Goal: Information Seeking & Learning: Compare options

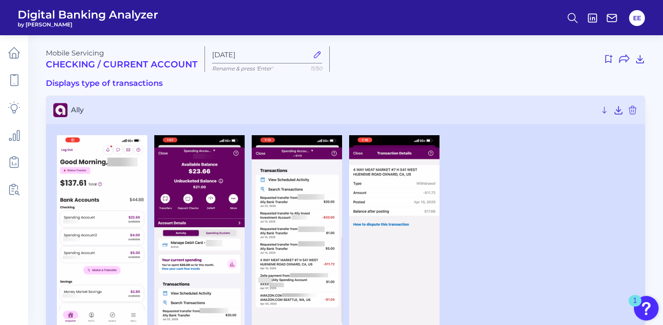
scroll to position [764, 0]
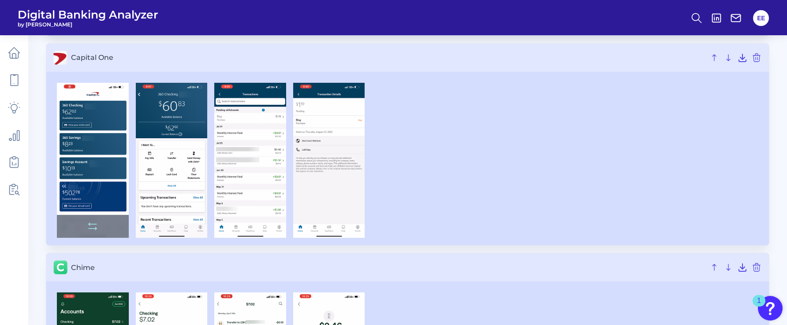
scroll to position [668, 0]
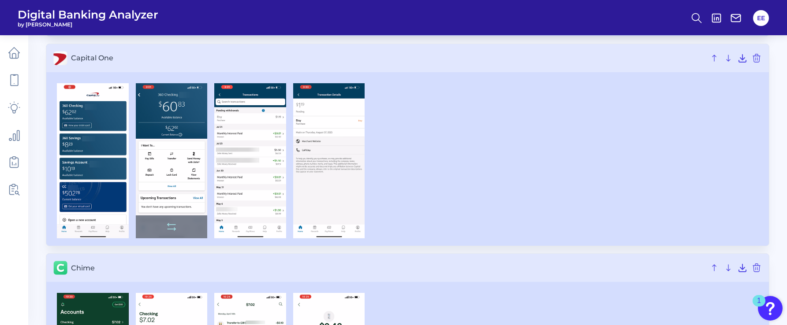
click at [172, 172] on img at bounding box center [172, 161] width 72 height 156
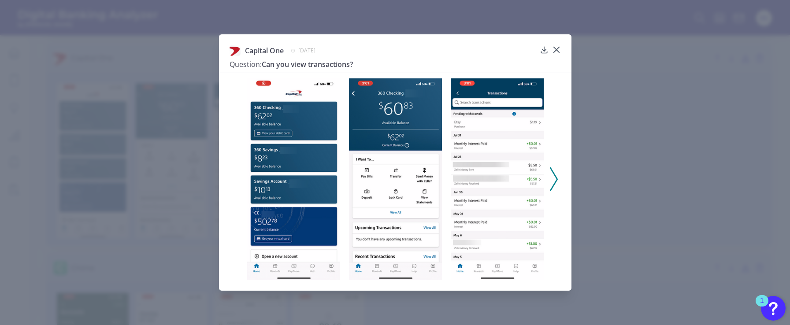
click at [556, 177] on polyline at bounding box center [554, 179] width 7 height 22
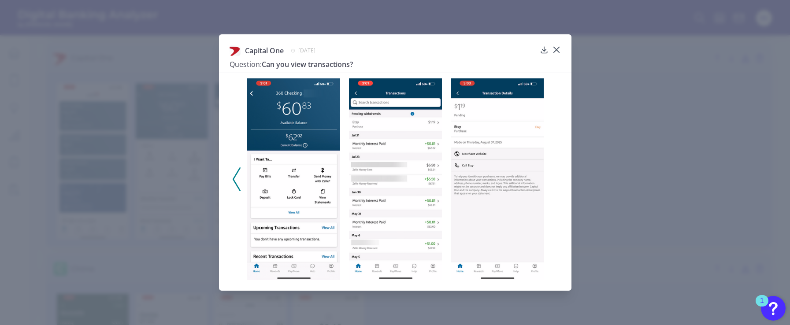
click at [236, 181] on icon at bounding box center [237, 179] width 8 height 24
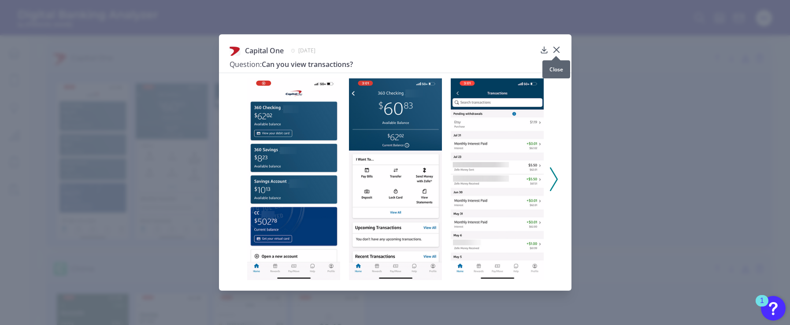
click at [559, 51] on icon at bounding box center [556, 49] width 9 height 9
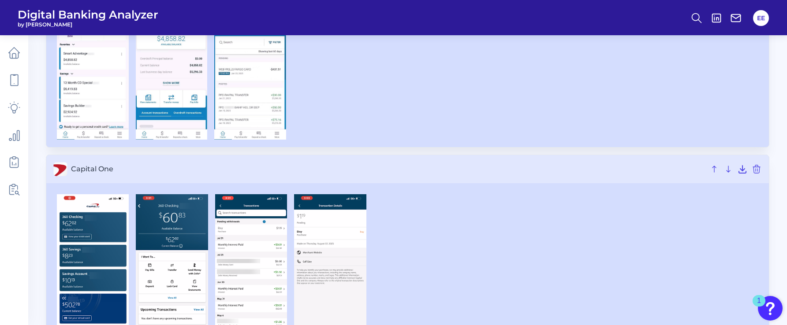
scroll to position [617, 0]
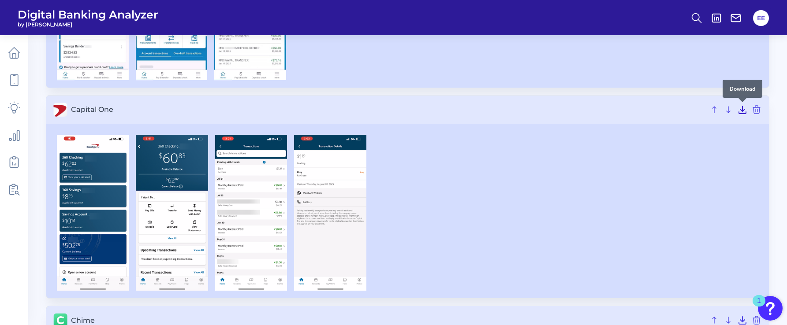
click at [742, 112] on icon at bounding box center [742, 109] width 11 height 11
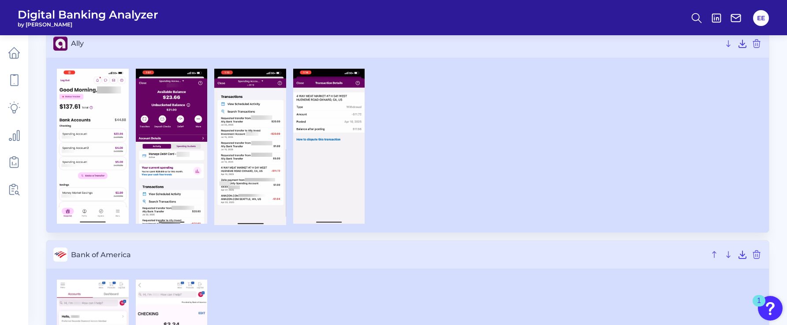
scroll to position [0, 0]
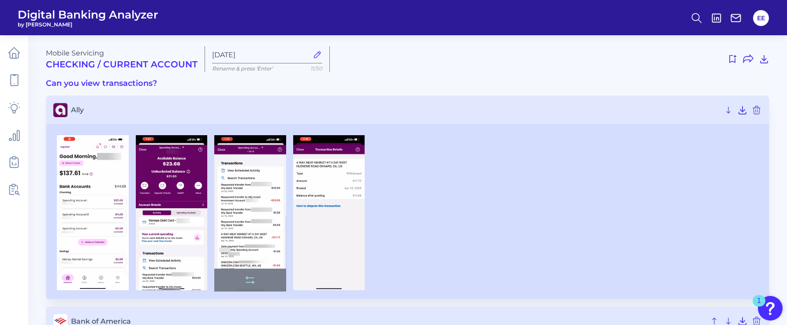
click at [243, 198] on img at bounding box center [250, 213] width 72 height 157
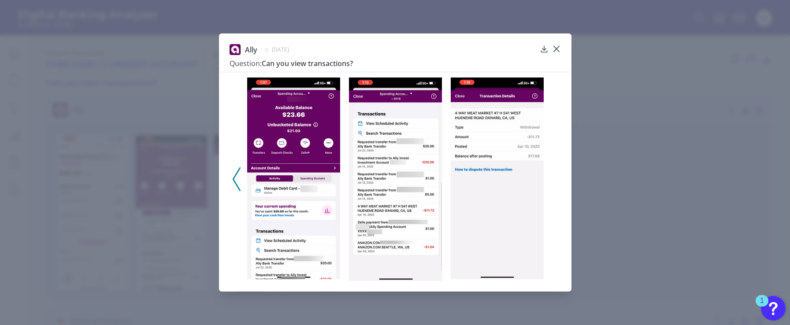
click at [411, 160] on img at bounding box center [395, 180] width 93 height 204
click at [554, 47] on icon at bounding box center [556, 49] width 9 height 9
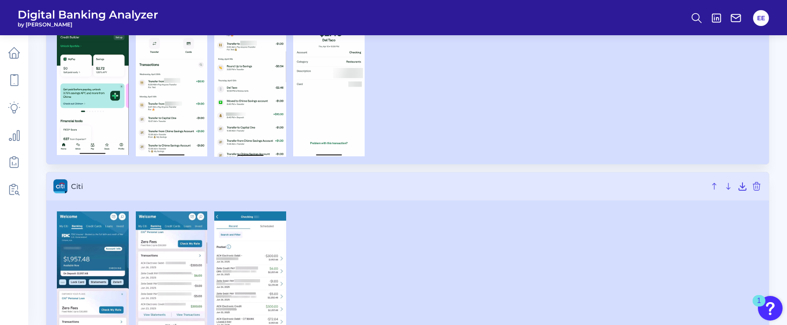
scroll to position [1068, 0]
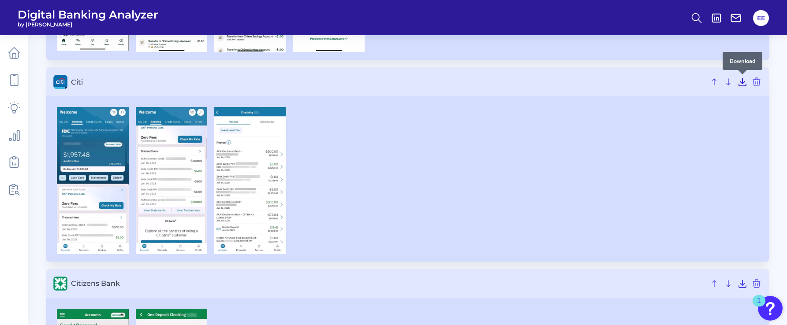
click at [742, 82] on icon at bounding box center [742, 81] width 7 height 7
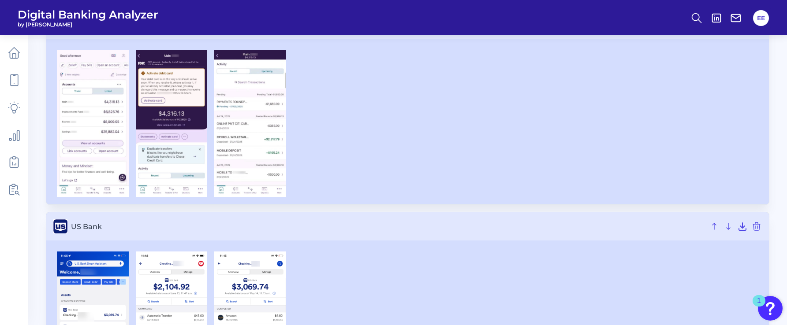
scroll to position [4327, 0]
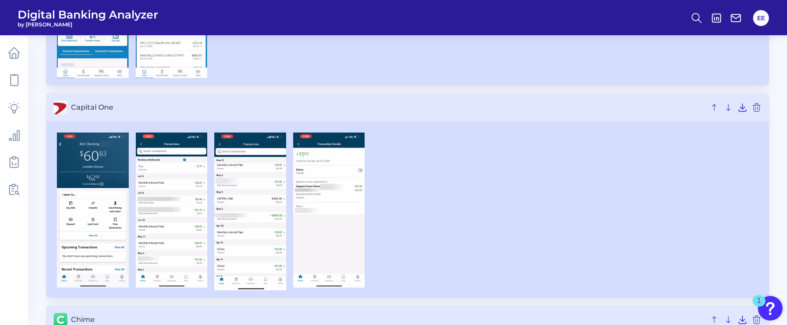
scroll to position [643, 0]
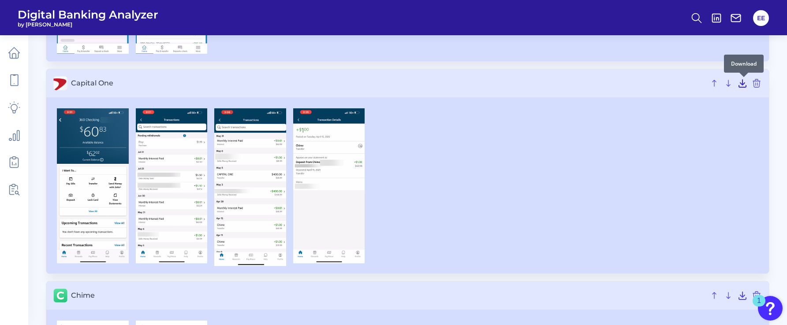
click at [741, 86] on icon at bounding box center [742, 83] width 11 height 11
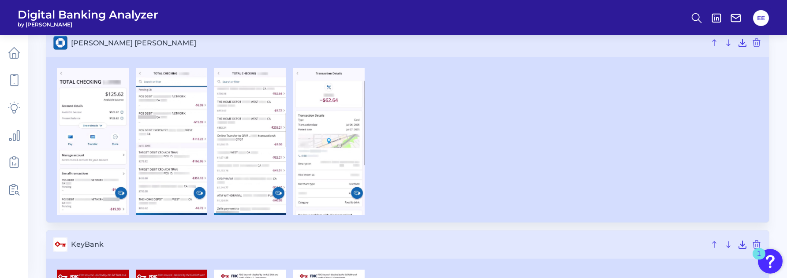
scroll to position [2284, 0]
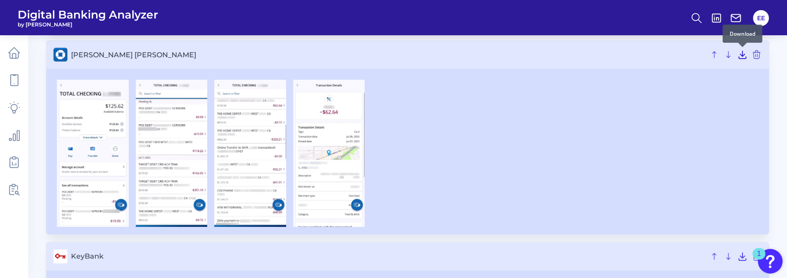
click at [745, 53] on icon at bounding box center [742, 54] width 11 height 11
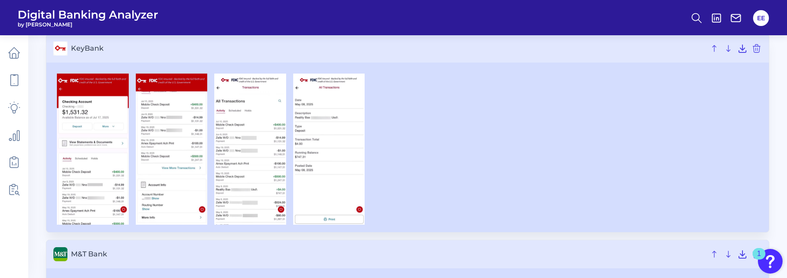
scroll to position [2492, 0]
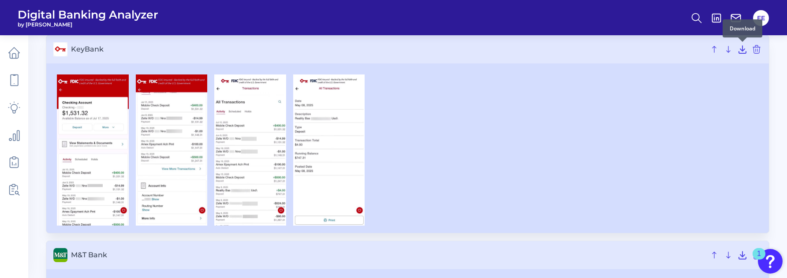
click at [744, 46] on div at bounding box center [742, 41] width 9 height 9
click at [743, 51] on icon at bounding box center [742, 49] width 11 height 11
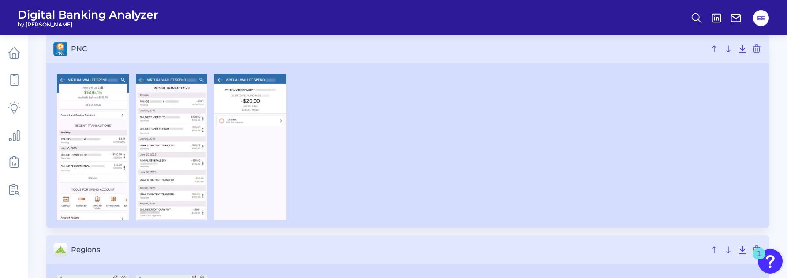
scroll to position [3101, 0]
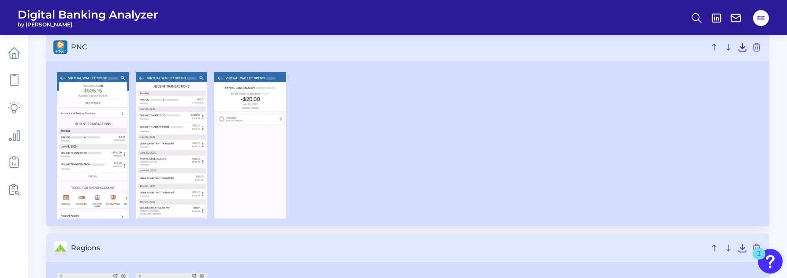
click at [739, 43] on icon at bounding box center [742, 47] width 11 height 11
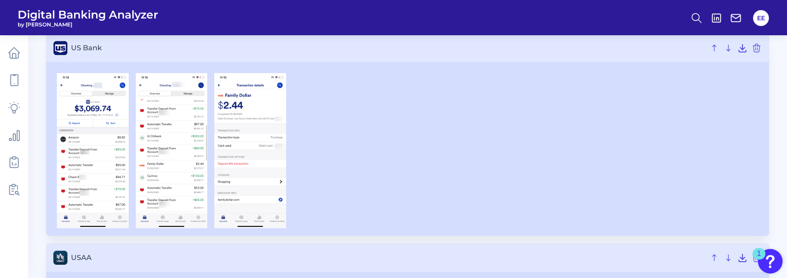
scroll to position [4319, 0]
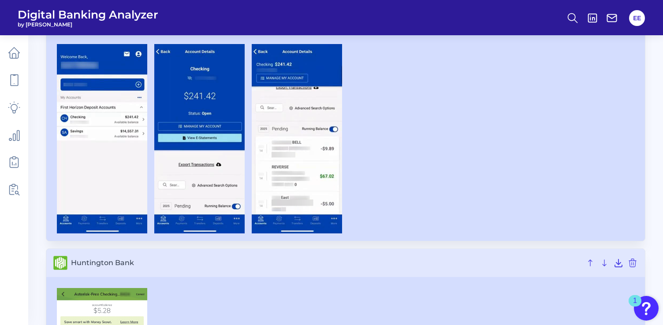
scroll to position [2444, 0]
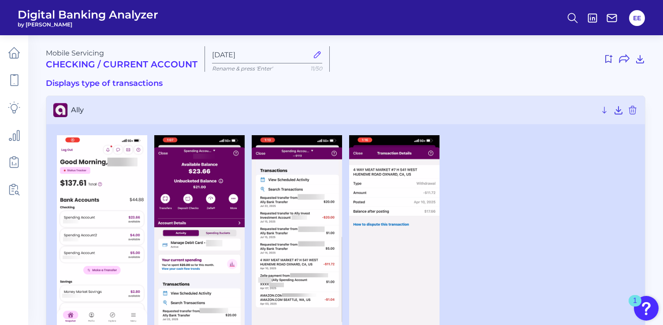
scroll to position [764, 0]
